Goal: Check status: Check status

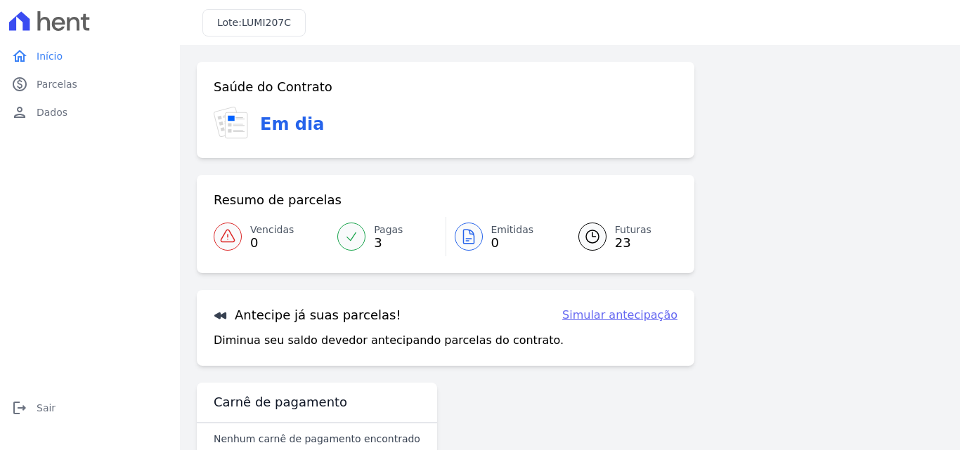
scroll to position [32, 0]
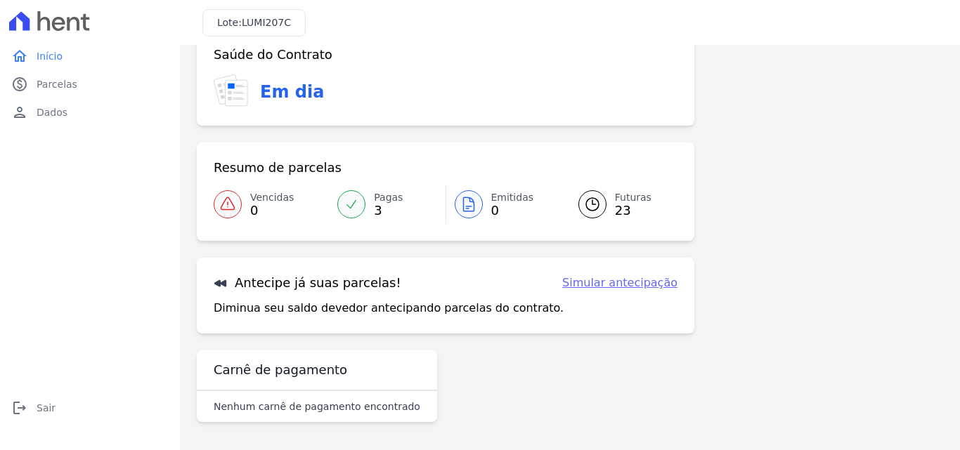
click at [584, 204] on icon at bounding box center [592, 204] width 17 height 17
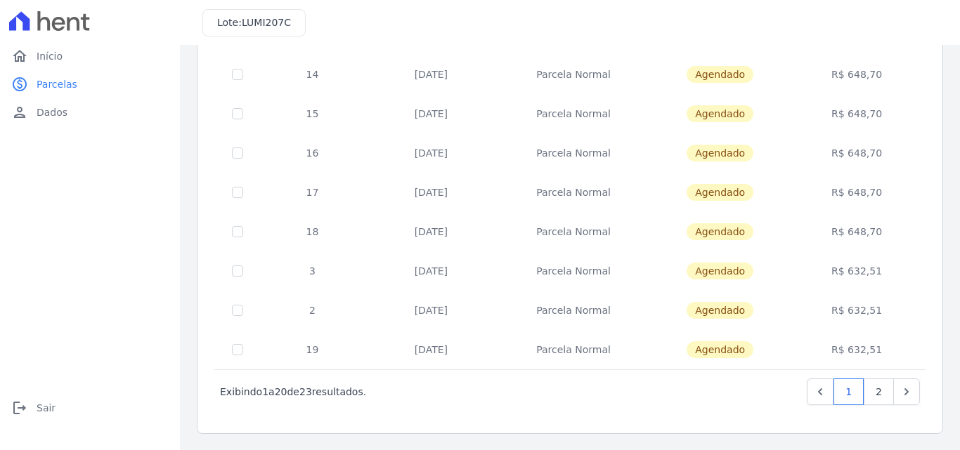
scroll to position [610, 0]
click at [868, 397] on link "2" at bounding box center [879, 391] width 30 height 27
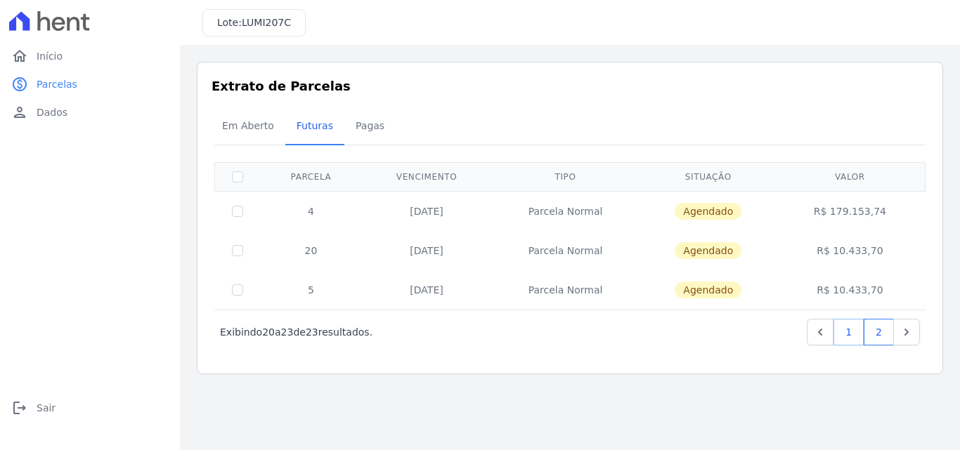
click at [853, 332] on link "1" at bounding box center [848, 332] width 30 height 27
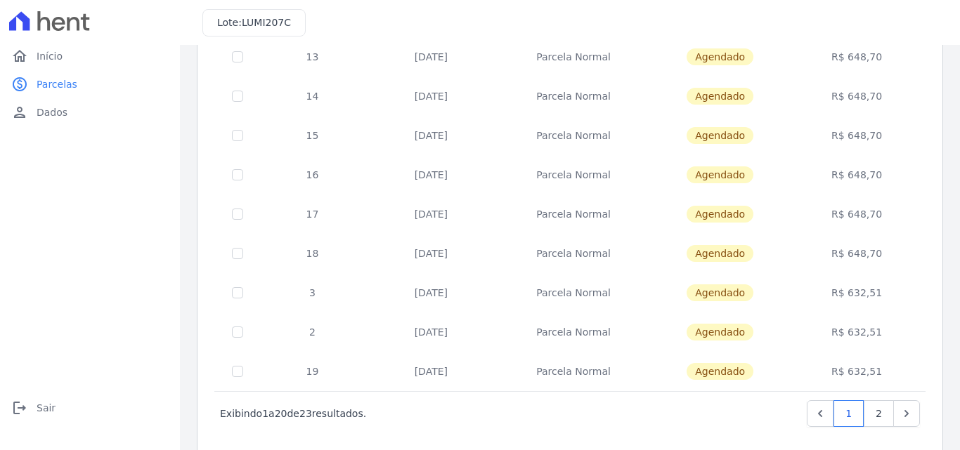
scroll to position [610, 0]
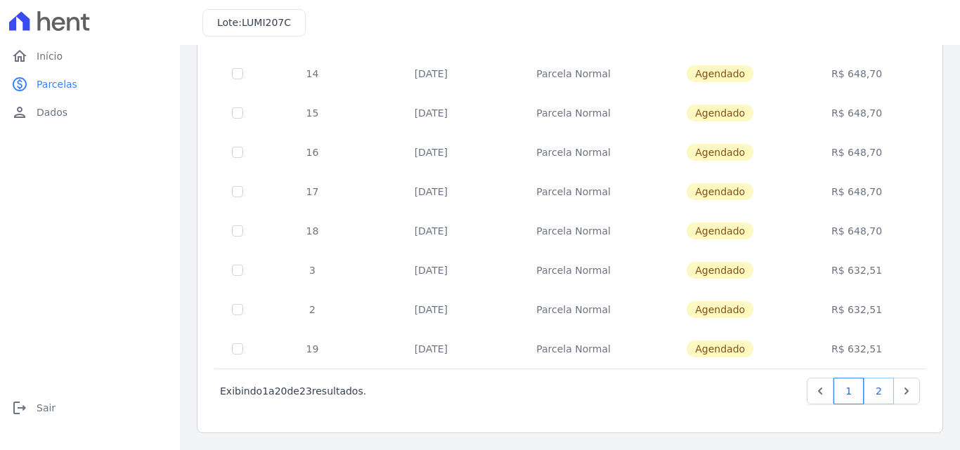
click at [866, 394] on link "2" at bounding box center [879, 391] width 30 height 27
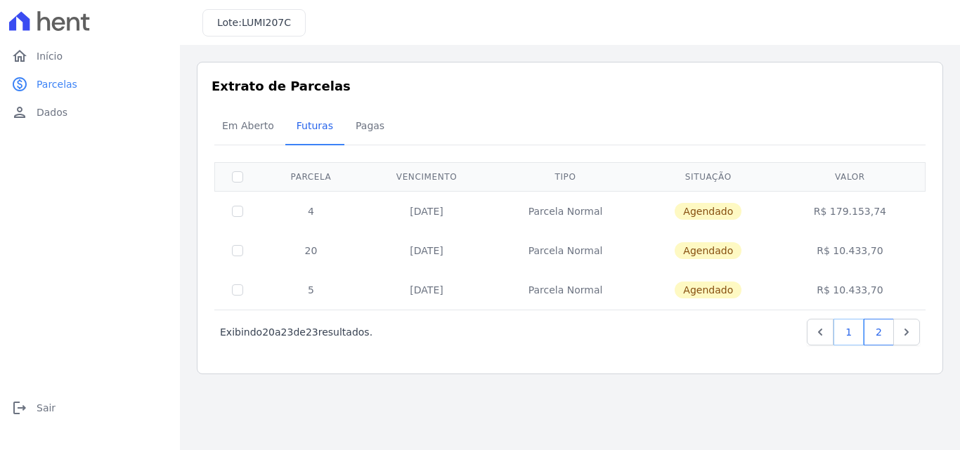
click at [850, 335] on link "1" at bounding box center [848, 332] width 30 height 27
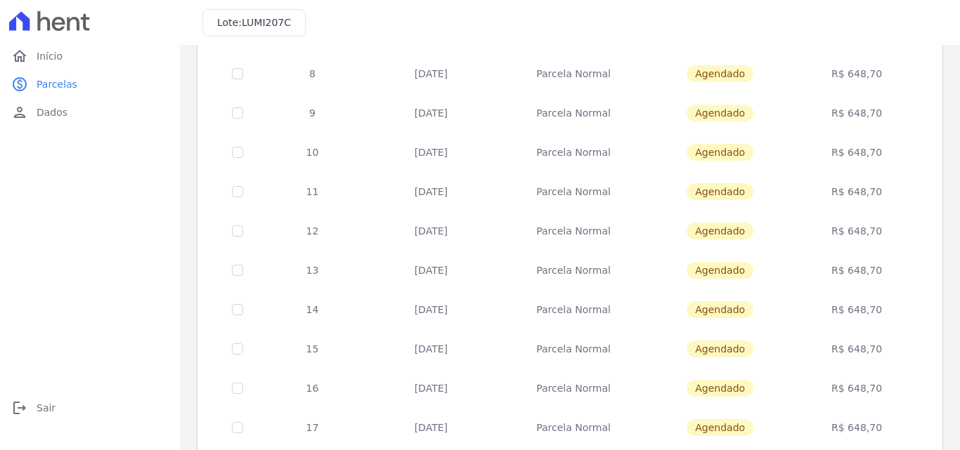
scroll to position [610, 0]
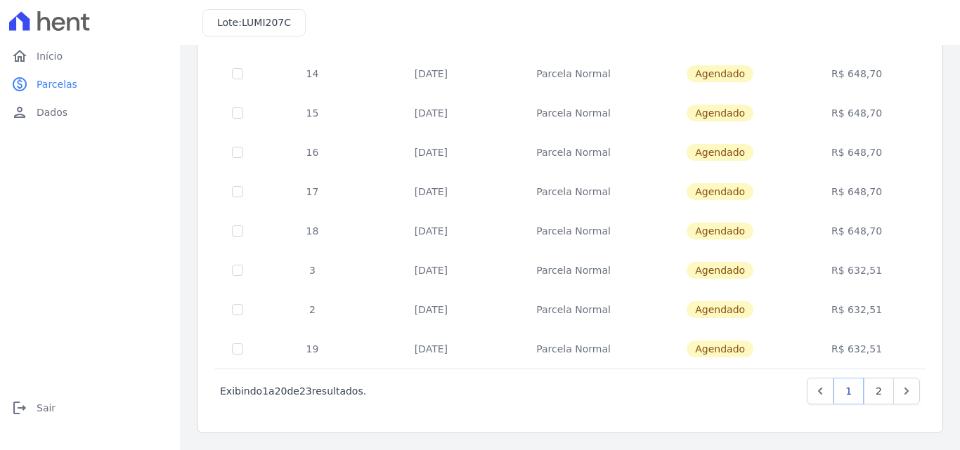
click at [840, 391] on link "1" at bounding box center [848, 391] width 30 height 27
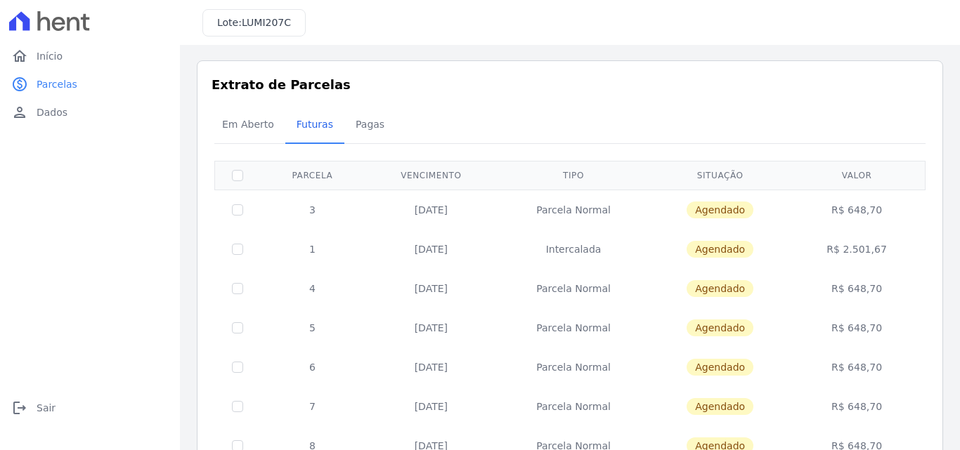
scroll to position [0, 0]
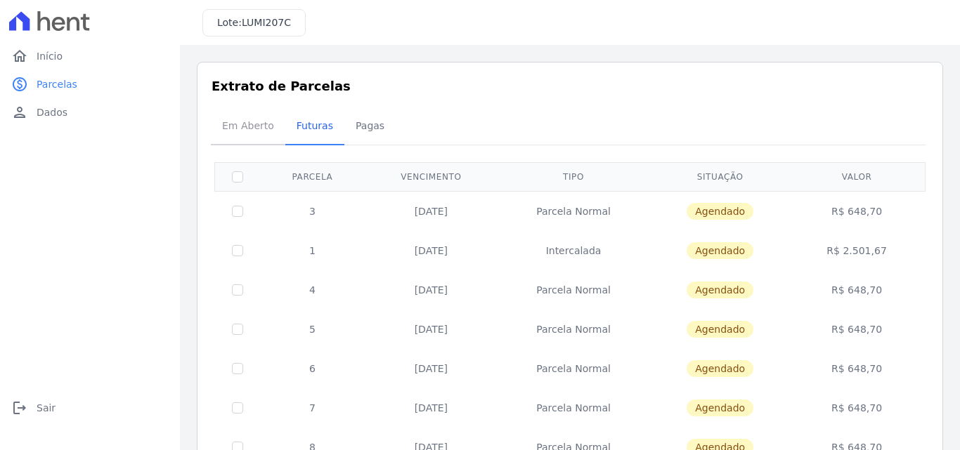
click at [254, 117] on span "Em Aberto" at bounding box center [248, 126] width 69 height 28
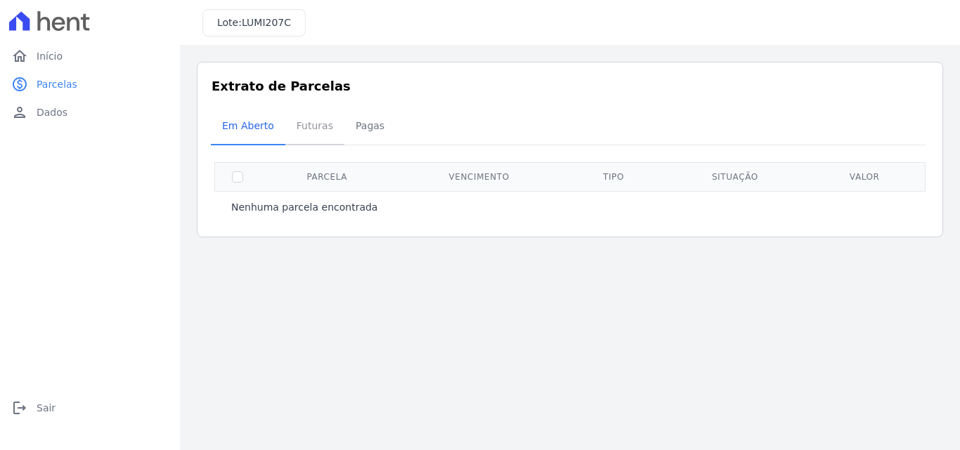
click at [299, 119] on span "Futuras" at bounding box center [314, 126] width 53 height 28
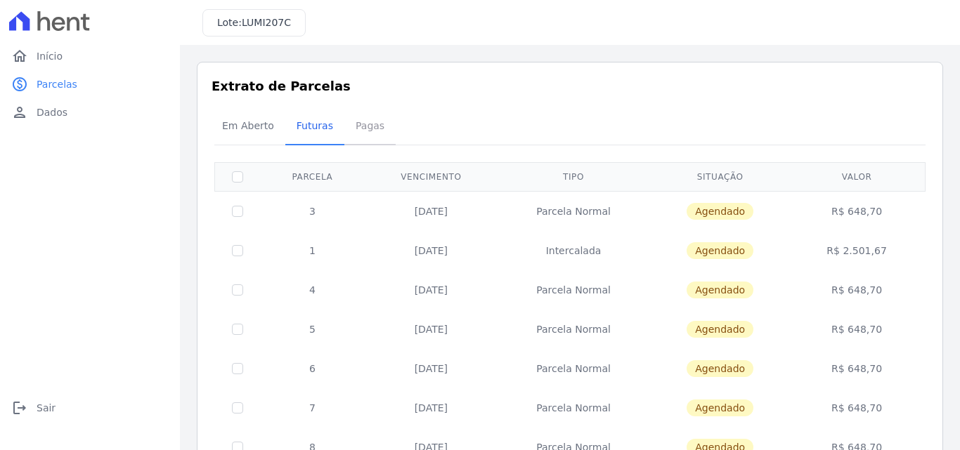
click at [357, 129] on span "Pagas" at bounding box center [370, 126] width 46 height 28
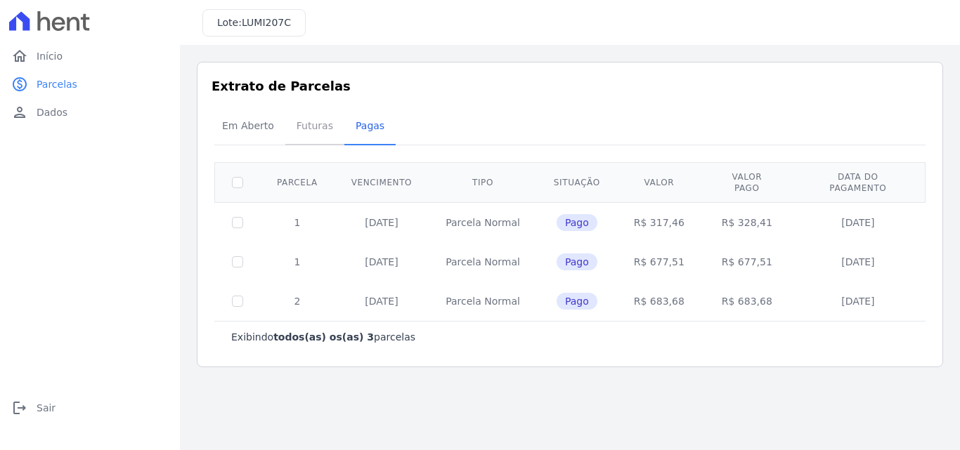
click at [312, 133] on span "Futuras" at bounding box center [314, 126] width 53 height 28
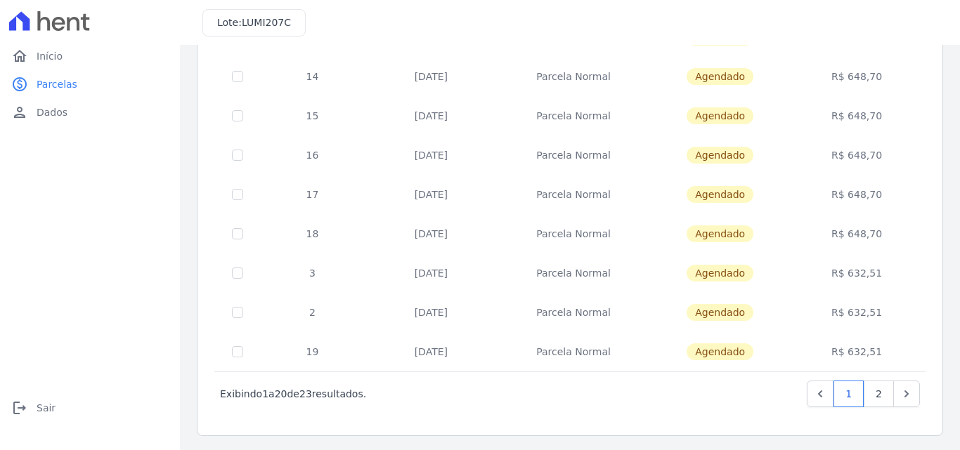
scroll to position [610, 0]
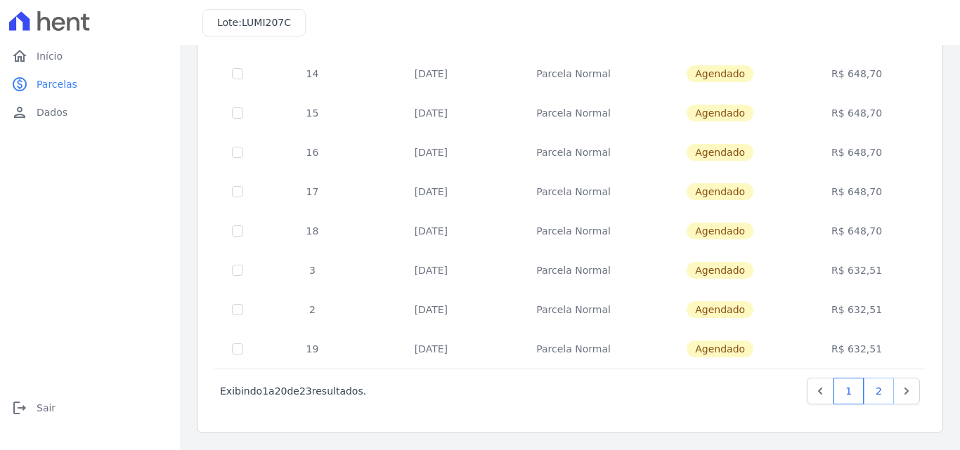
click at [864, 394] on link "2" at bounding box center [879, 391] width 30 height 27
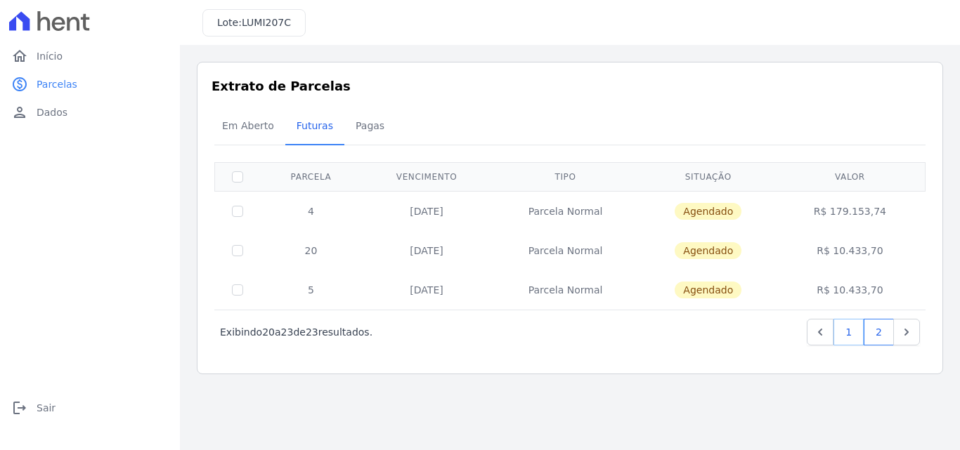
click at [847, 327] on link "1" at bounding box center [848, 332] width 30 height 27
